Goal: Transaction & Acquisition: Purchase product/service

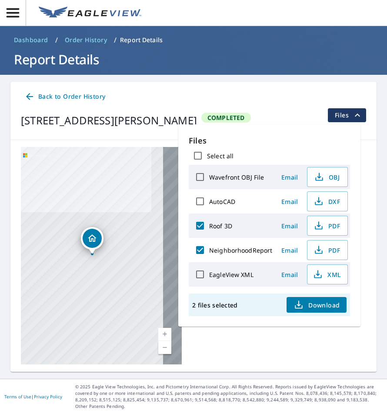
click at [16, 17] on icon "button" at bounding box center [13, 12] width 13 height 9
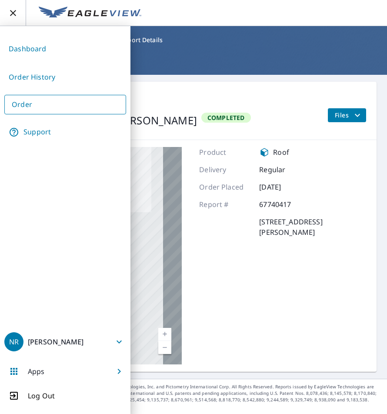
click at [40, 103] on link "Order" at bounding box center [65, 105] width 122 height 20
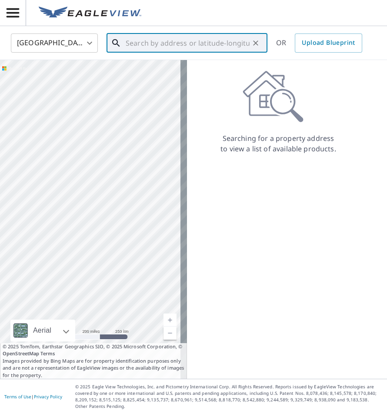
click at [157, 38] on input "text" at bounding box center [188, 43] width 124 height 24
click at [158, 43] on input "text" at bounding box center [188, 43] width 124 height 24
paste input "[STREET_ADDRESS][US_STATE]"
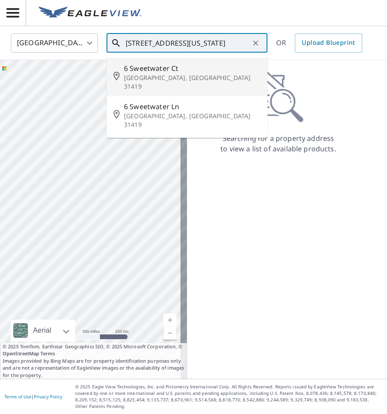
click at [222, 72] on span "6 Sweetwater Ct" at bounding box center [192, 68] width 136 height 10
type input "[STREET_ADDRESS]"
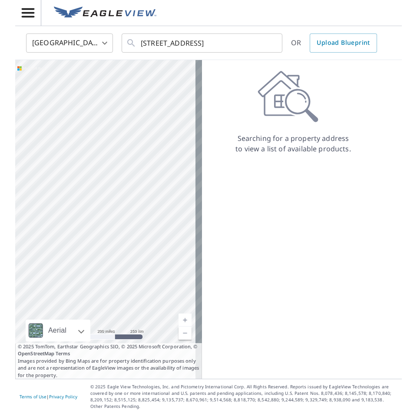
scroll to position [0, 0]
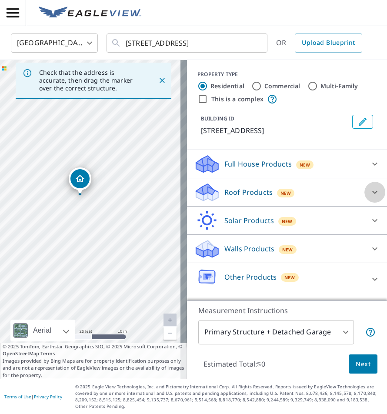
click at [372, 193] on icon at bounding box center [374, 192] width 10 height 10
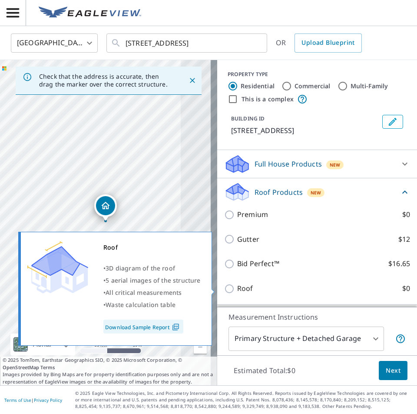
click at [229, 288] on input "Roof $0" at bounding box center [230, 288] width 13 height 10
checkbox input "true"
type input "3"
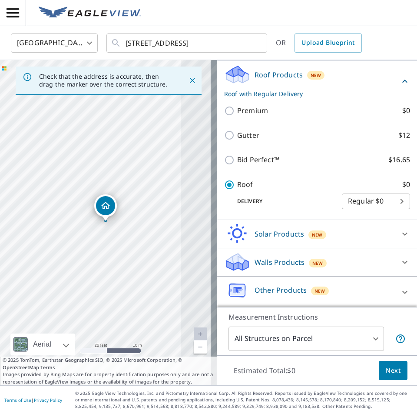
scroll to position [96, 0]
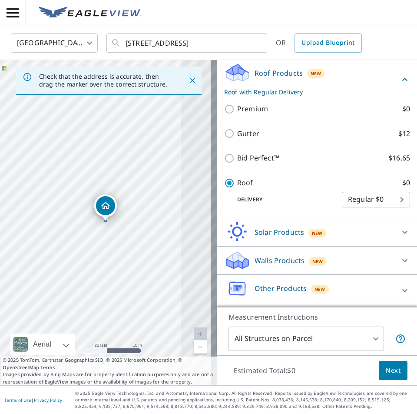
click at [386, 369] on button "Next" at bounding box center [393, 371] width 29 height 20
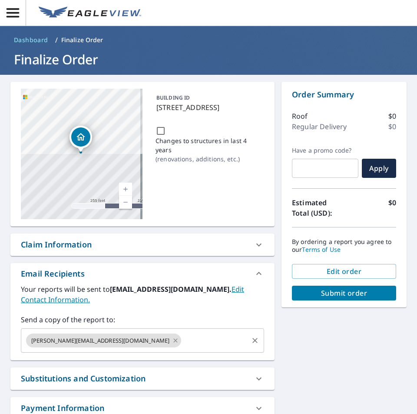
click at [172, 338] on icon at bounding box center [175, 340] width 7 height 10
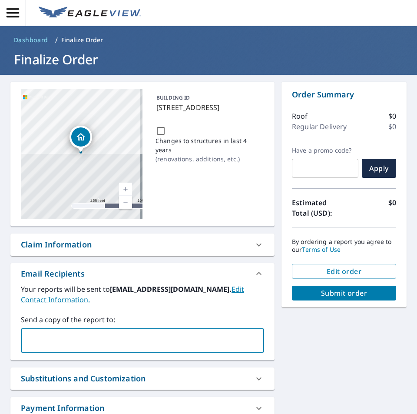
click at [101, 338] on input "text" at bounding box center [136, 340] width 222 height 17
type input "[EMAIL_ADDRESS][DOMAIN_NAME]"
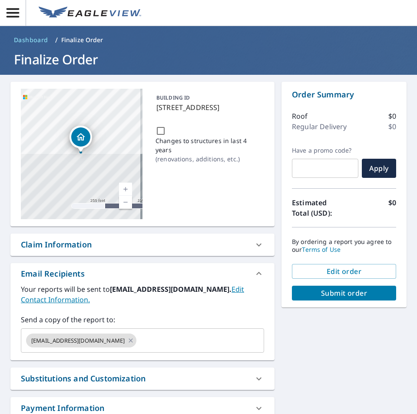
click at [291, 347] on div "[STREET_ADDRESS] Aerial Road A standard road map Aerial A detailed look from ab…" at bounding box center [208, 274] width 417 height 398
click at [334, 296] on span "Submit order" at bounding box center [344, 293] width 90 height 10
